Goal: Task Accomplishment & Management: Manage account settings

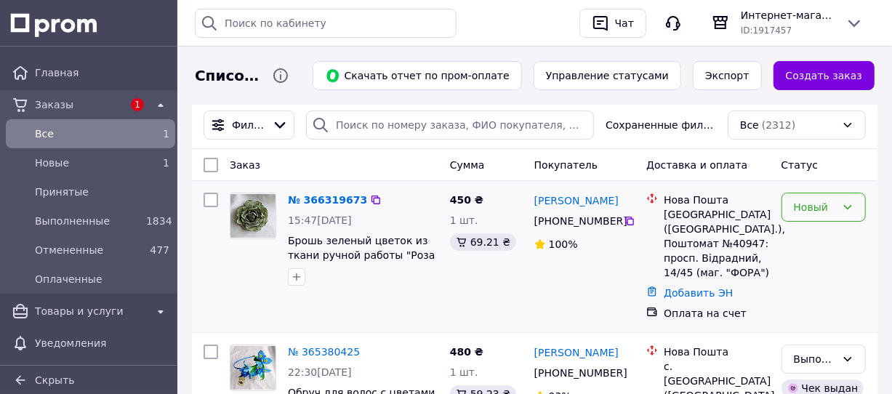
click at [807, 208] on div "Новый" at bounding box center [814, 207] width 42 height 16
click at [807, 241] on li "Принят" at bounding box center [823, 238] width 83 height 26
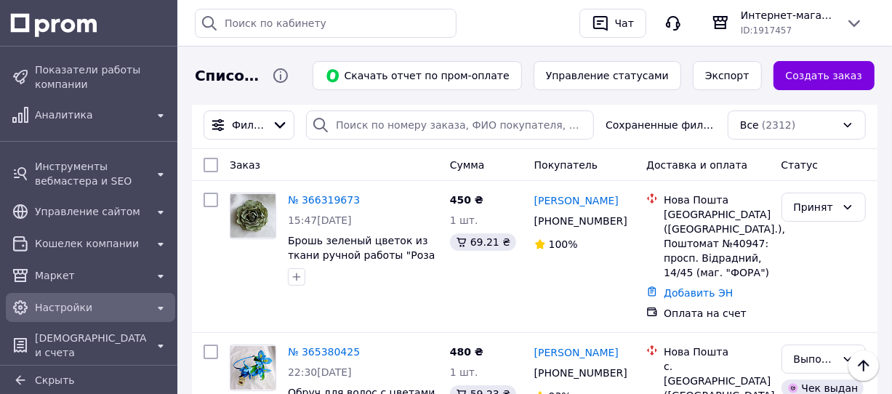
scroll to position [393, 0]
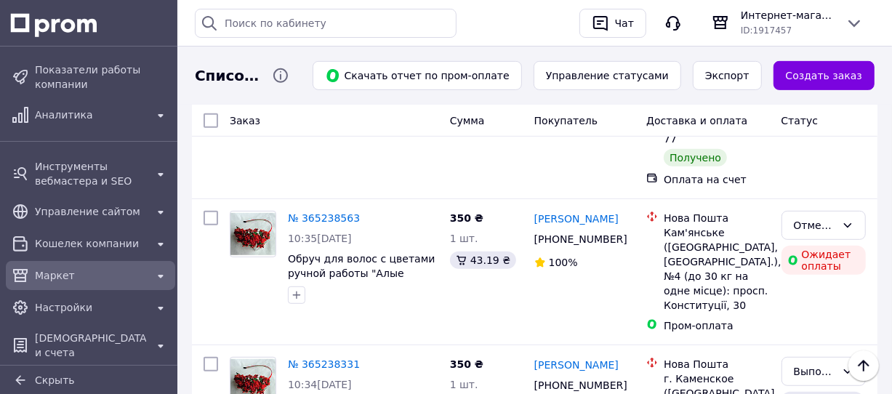
click at [78, 275] on span "Маркет" at bounding box center [90, 275] width 111 height 15
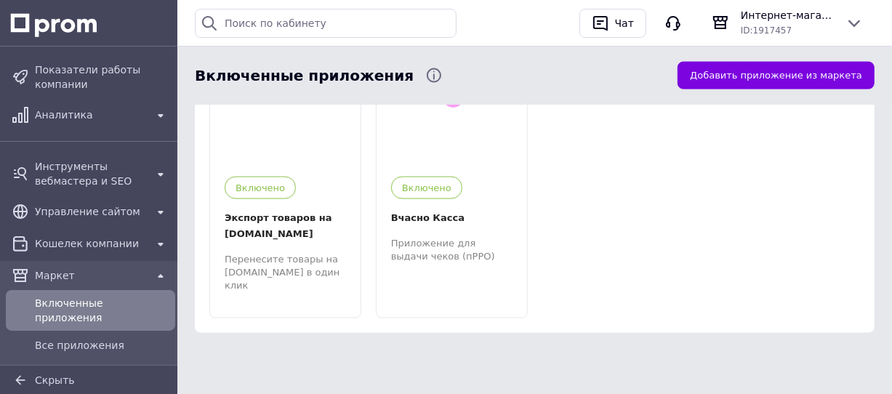
scroll to position [1273, 0]
click at [256, 256] on div "Перенесите товары на [DOMAIN_NAME] в один клик" at bounding box center [285, 271] width 121 height 40
